Goal: Use online tool/utility: Use online tool/utility

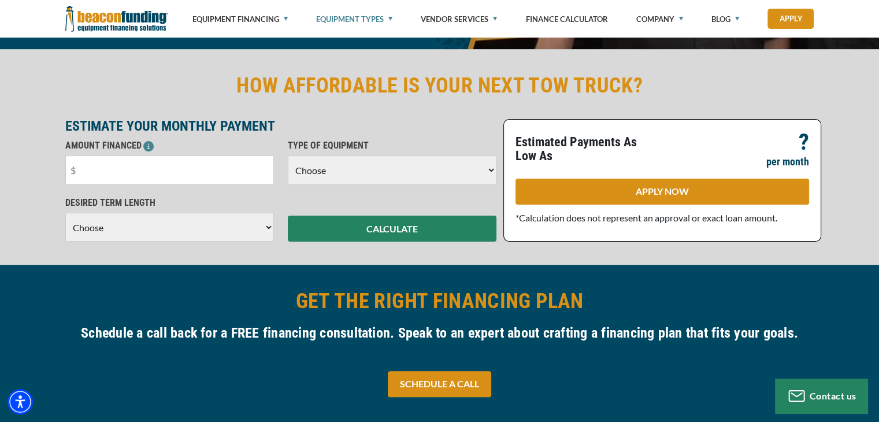
scroll to position [404, 0]
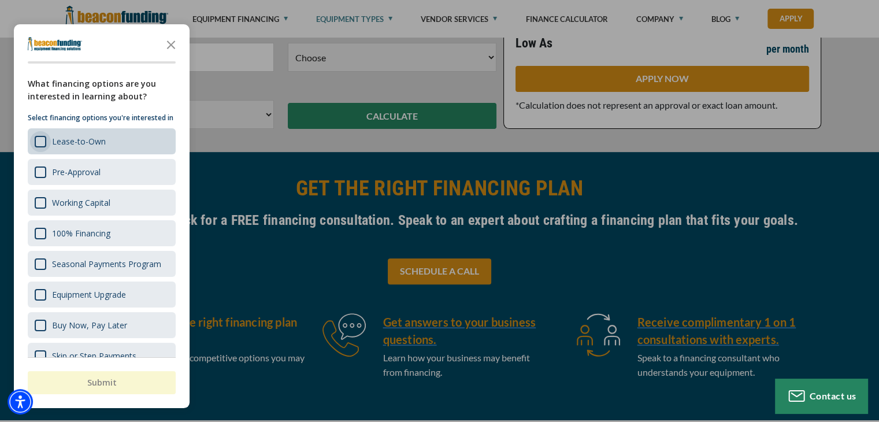
click at [36, 147] on div "Survey" at bounding box center [41, 142] width 12 height 12
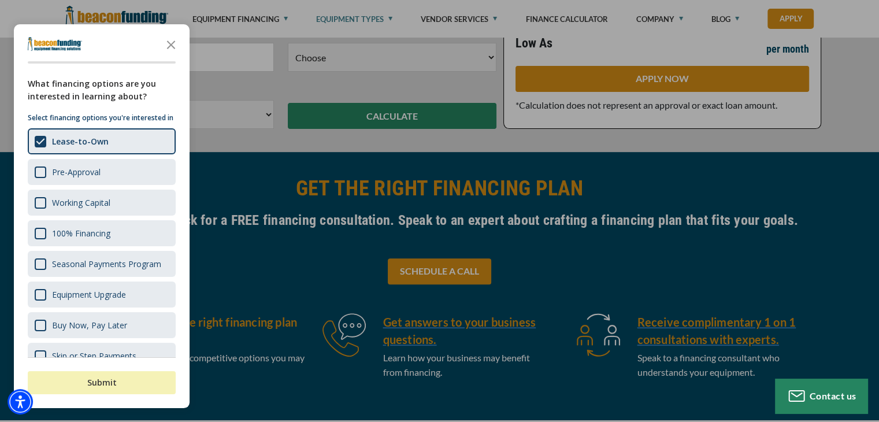
click at [114, 379] on button "Submit" at bounding box center [102, 382] width 148 height 23
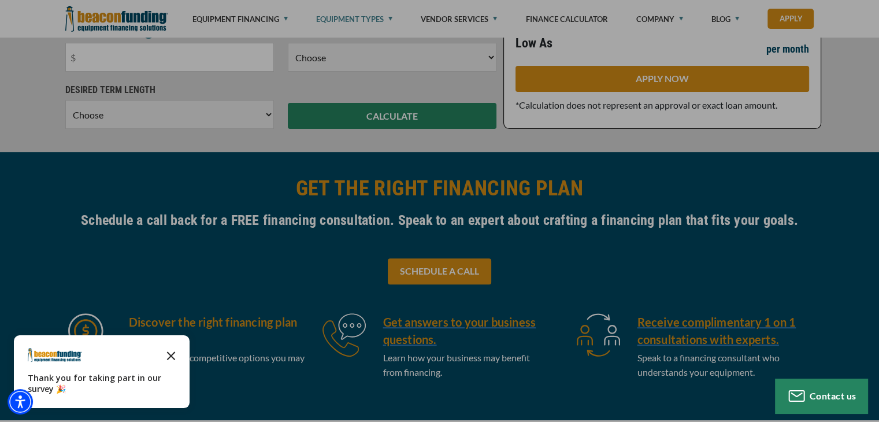
click at [172, 356] on polygon "Close the survey" at bounding box center [171, 355] width 9 height 9
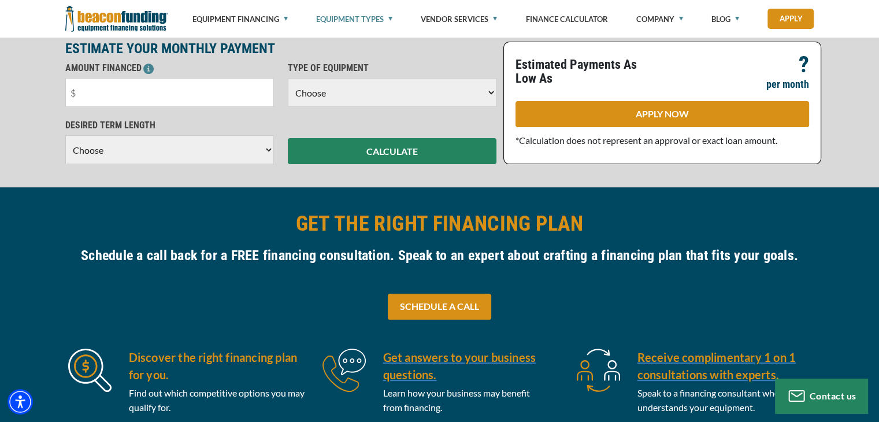
scroll to position [231, 0]
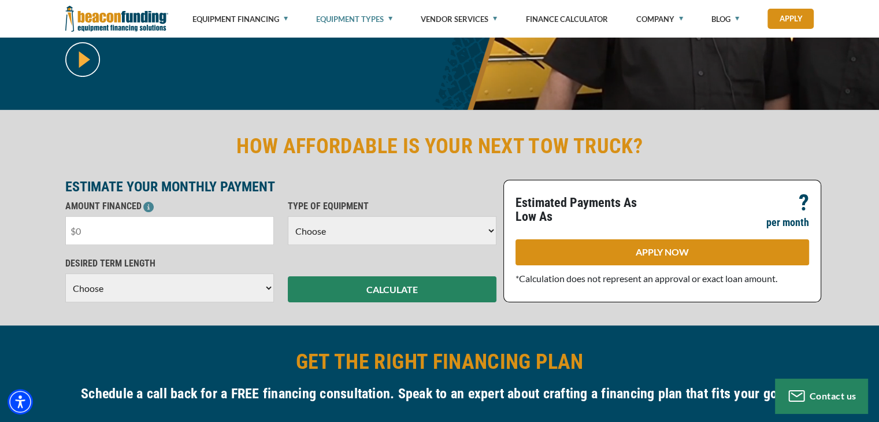
click at [174, 225] on input "text" at bounding box center [169, 230] width 209 height 29
type input "$125,000"
click at [484, 229] on select "Choose Backhoe Boom/Bucket Truck Chipper Commercial Mower Crane DTG/DTF Printin…" at bounding box center [392, 230] width 209 height 29
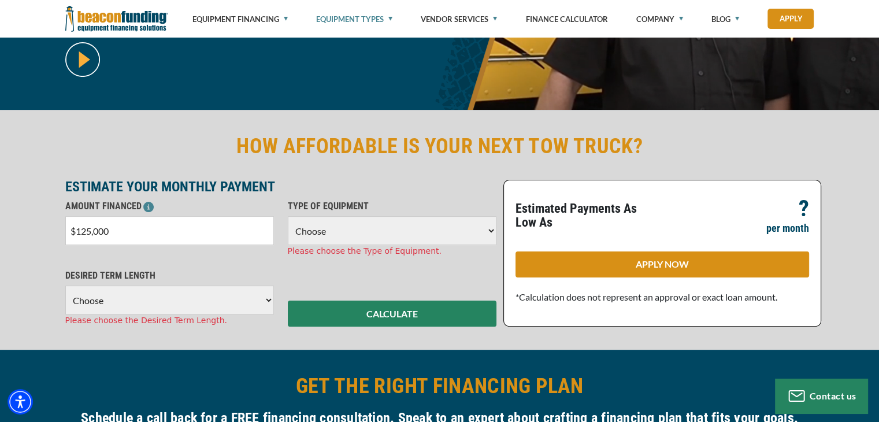
select select "5"
click at [288, 216] on select "Choose Backhoe Boom/Bucket Truck Chipper Commercial Mower Crane DTG/DTF Printin…" at bounding box center [392, 230] width 209 height 29
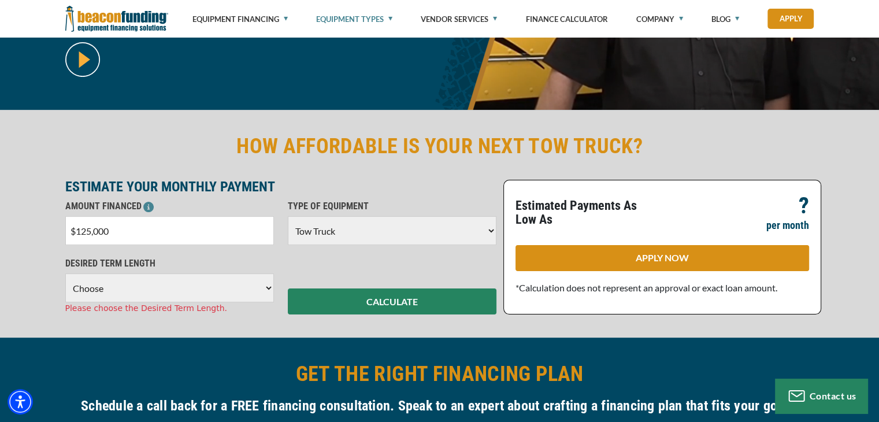
click at [137, 293] on select "Choose 36 Months 48 Months 60 Months 72 Months" at bounding box center [169, 287] width 209 height 29
select select "72"
click at [65, 273] on select "Choose 36 Months 48 Months 60 Months 72 Months" at bounding box center [169, 287] width 209 height 29
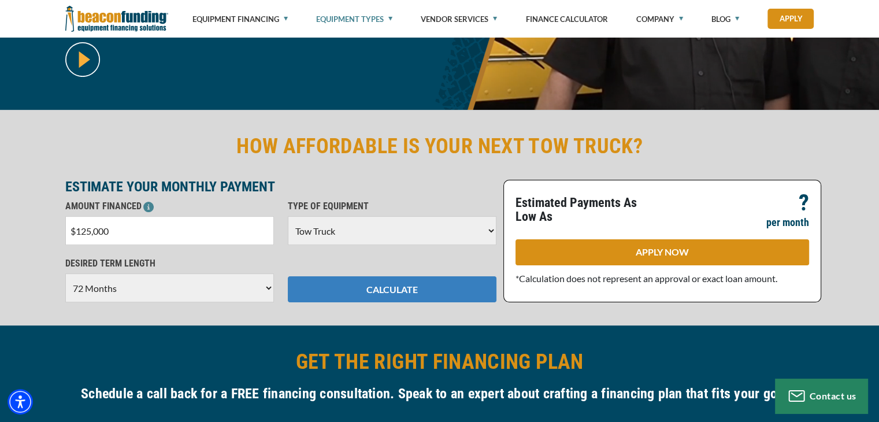
click at [384, 285] on button "CALCULATE" at bounding box center [392, 289] width 209 height 26
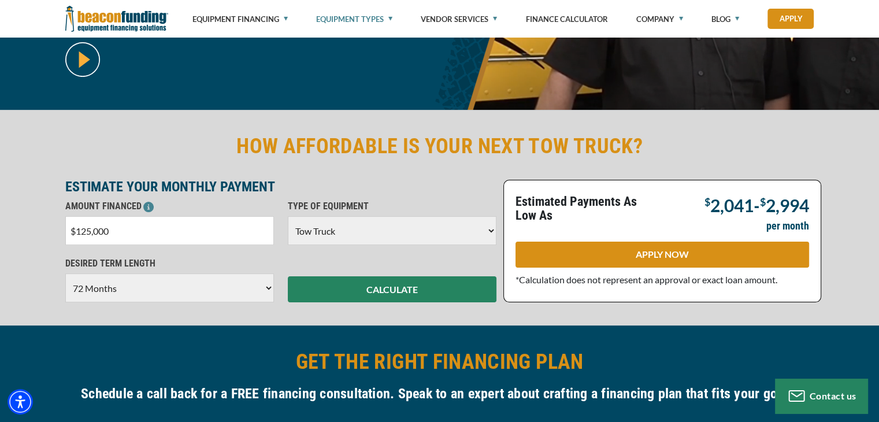
drag, startPoint x: 157, startPoint y: 226, endPoint x: 0, endPoint y: 228, distance: 156.6
click at [0, 228] on div "HOW AFFORDABLE IS YOUR NEXT TOW TRUCK? ESTIMATE YOUR MONTHLY PAYMENT AMOUNT FIN…" at bounding box center [439, 217] width 879 height 215
type input "$100,000"
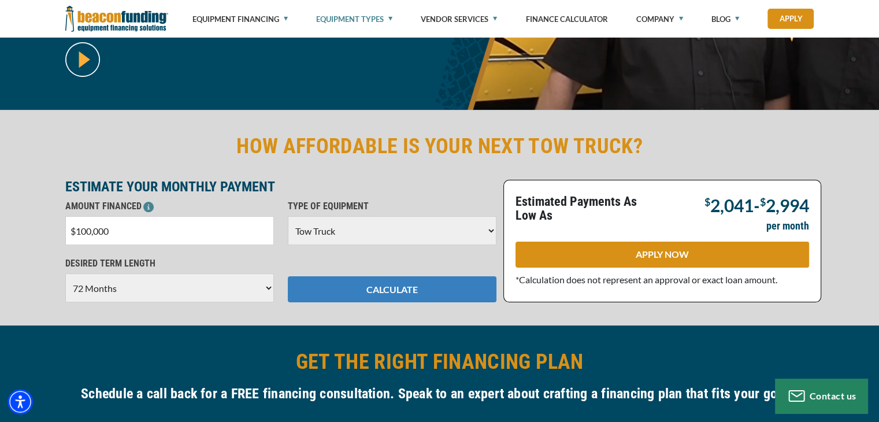
click at [401, 289] on button "CALCULATE" at bounding box center [392, 289] width 209 height 26
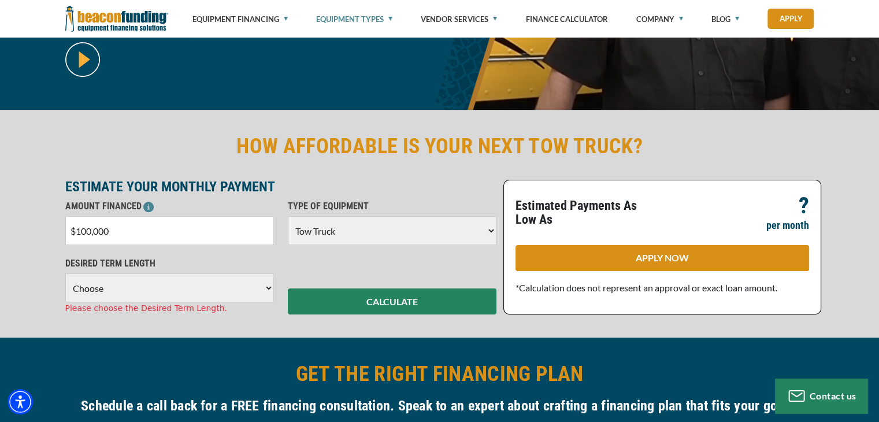
click at [257, 286] on select "Choose 36 Months 48 Months 60 Months 72 Months" at bounding box center [169, 287] width 209 height 29
select select "72"
click at [65, 273] on select "Choose 36 Months 48 Months 60 Months 72 Months" at bounding box center [169, 287] width 209 height 29
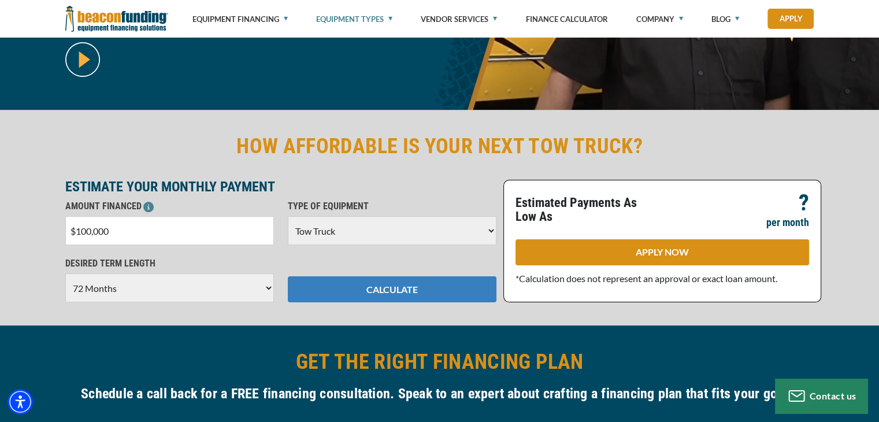
click at [393, 288] on button "CALCULATE" at bounding box center [392, 289] width 209 height 26
